Goal: Browse casually: Explore the website without a specific task or goal

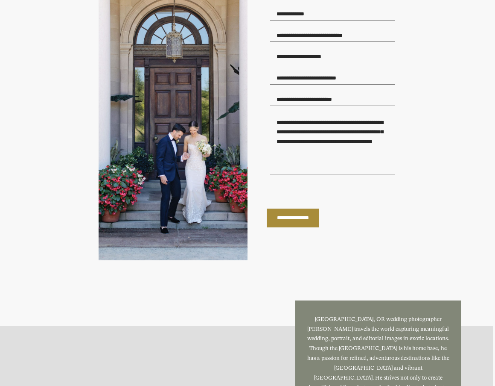
scroll to position [2349, 0]
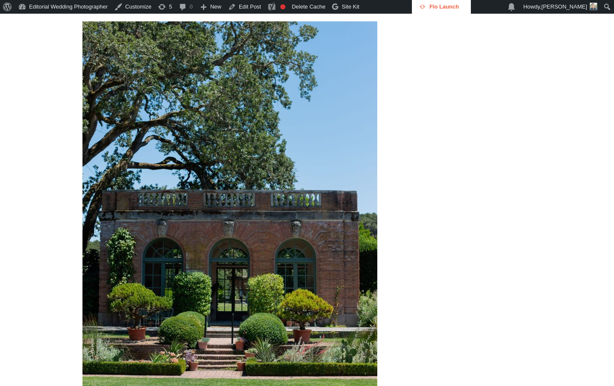
scroll to position [641, 0]
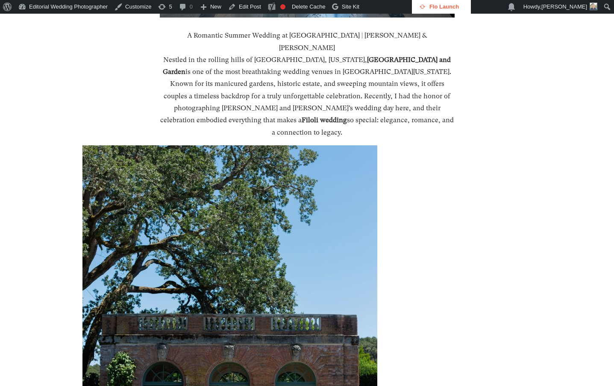
scroll to position [683, 0]
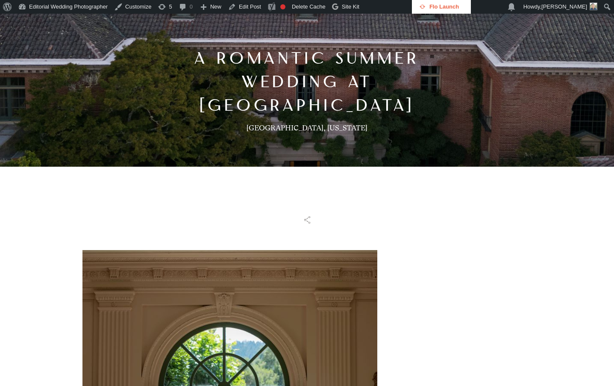
scroll to position [128, 0]
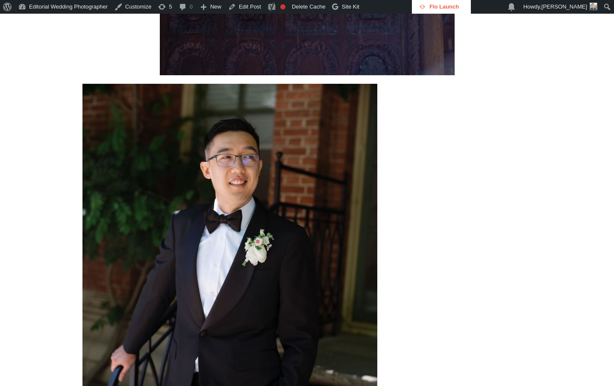
scroll to position [5253, 0]
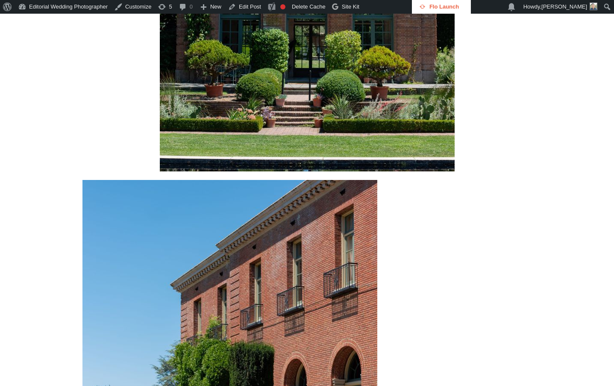
scroll to position [1242, 0]
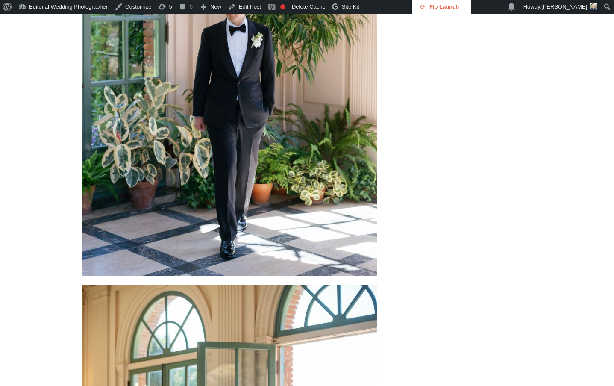
scroll to position [7477, 0]
